Goal: Transaction & Acquisition: Register for event/course

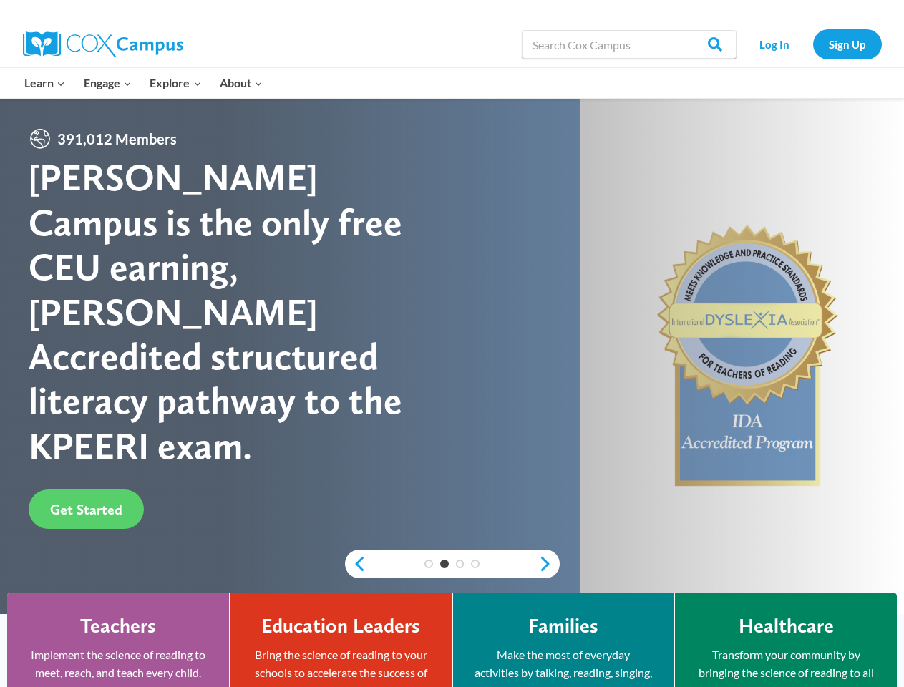
click at [451, 343] on div "[PERSON_NAME] Campus is the only free CEU earning, [PERSON_NAME] Accredited str…" at bounding box center [241, 311] width 424 height 313
click at [452, 564] on div "3" at bounding box center [460, 563] width 16 height 9
